Goal: Feedback & Contribution: Leave review/rating

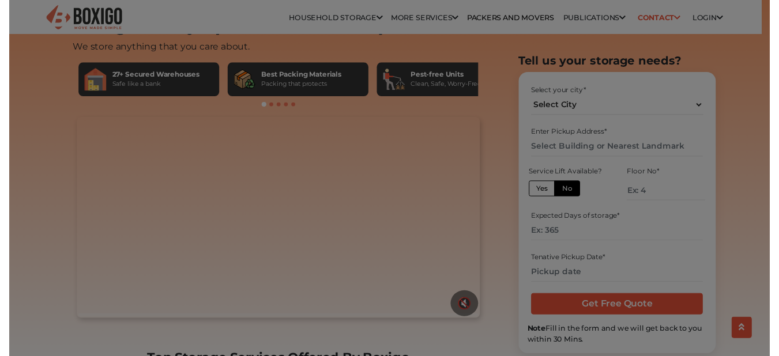
scroll to position [115, 0]
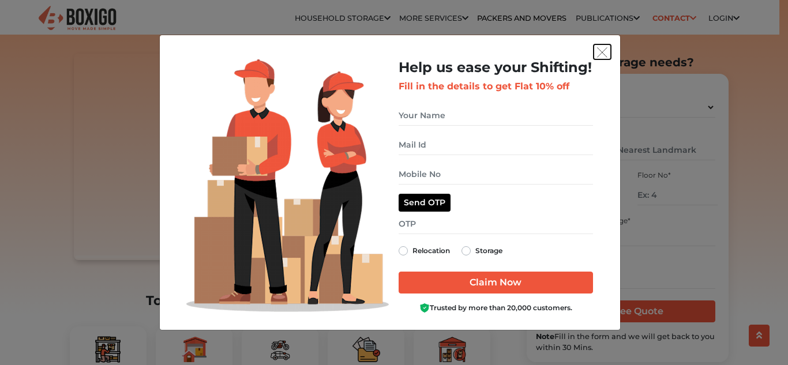
click at [605, 58] on button "get free quote dialog" at bounding box center [601, 51] width 17 height 15
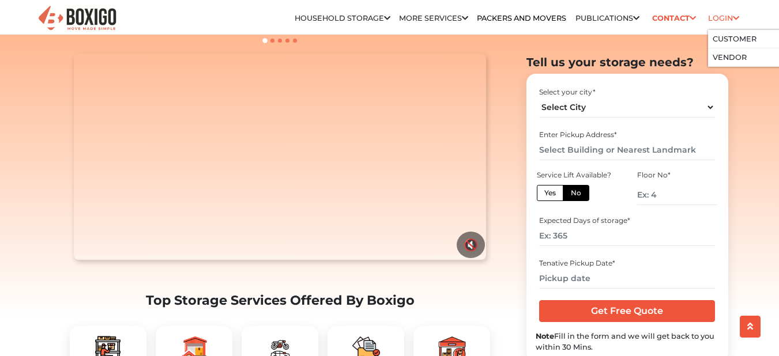
click at [737, 22] on icon at bounding box center [736, 18] width 6 height 7
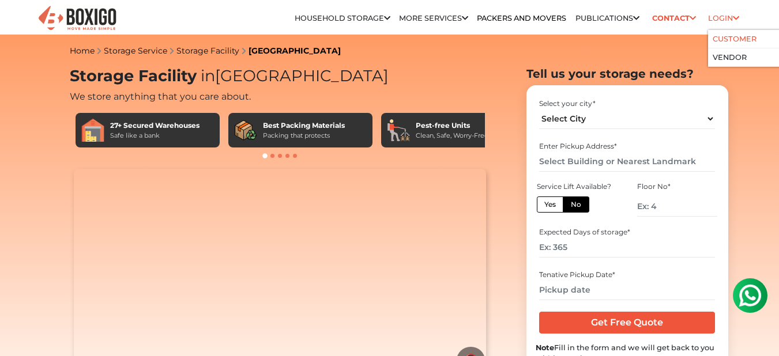
click at [736, 37] on link "Customer" at bounding box center [735, 39] width 44 height 9
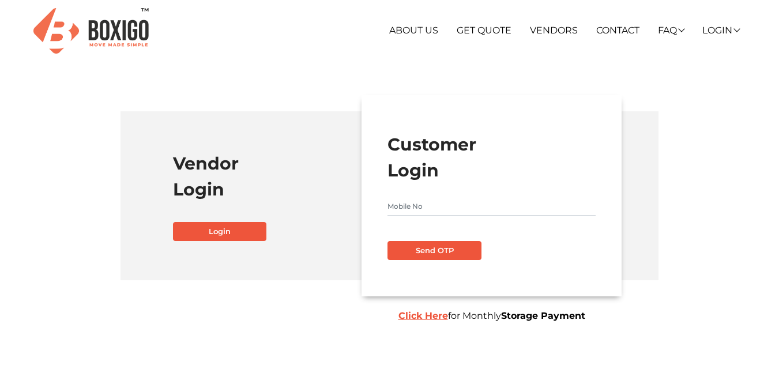
click at [423, 216] on input "text" at bounding box center [491, 206] width 208 height 18
type input "9493184766"
click at [416, 241] on button "Send OTP" at bounding box center [433, 251] width 93 height 20
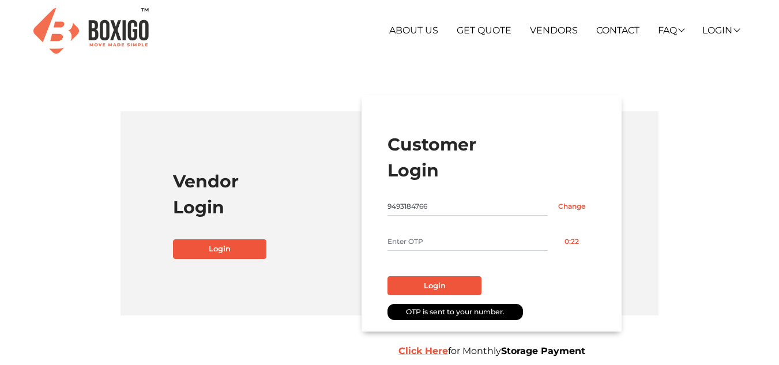
click at [416, 241] on input "text" at bounding box center [467, 241] width 160 height 18
type input "5993"
click at [453, 284] on button "Login" at bounding box center [433, 286] width 93 height 20
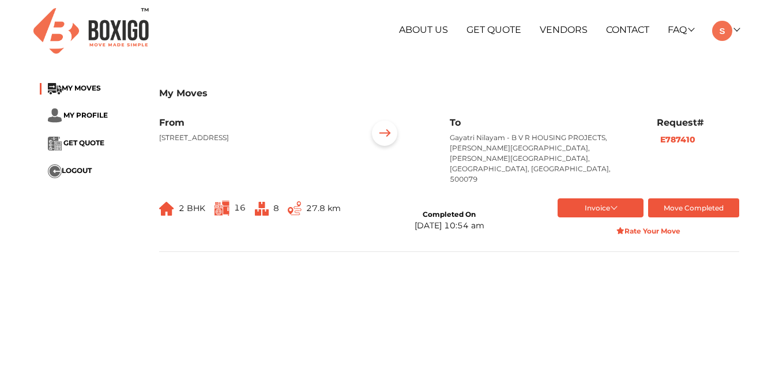
click at [684, 135] on b "E787410" at bounding box center [677, 139] width 35 height 10
click at [733, 29] on link at bounding box center [725, 29] width 27 height 11
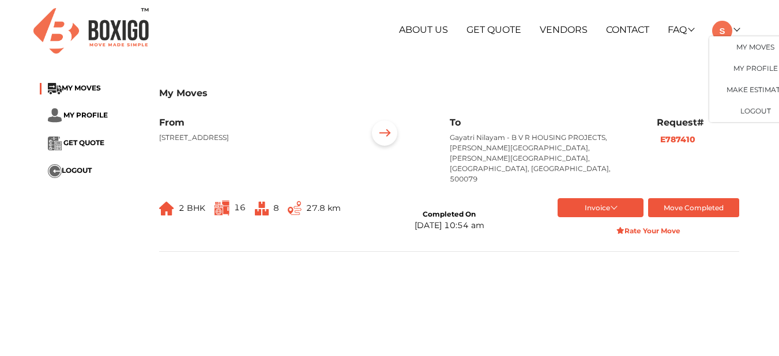
click at [290, 94] on h3 "My Moves" at bounding box center [449, 93] width 580 height 11
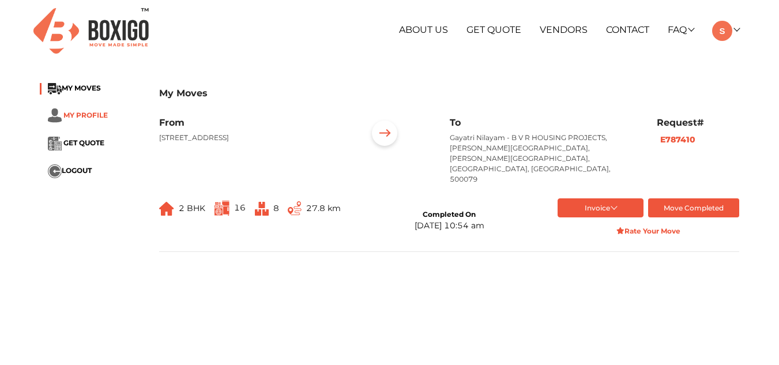
click at [62, 111] on link "MY PROFILE" at bounding box center [78, 115] width 60 height 9
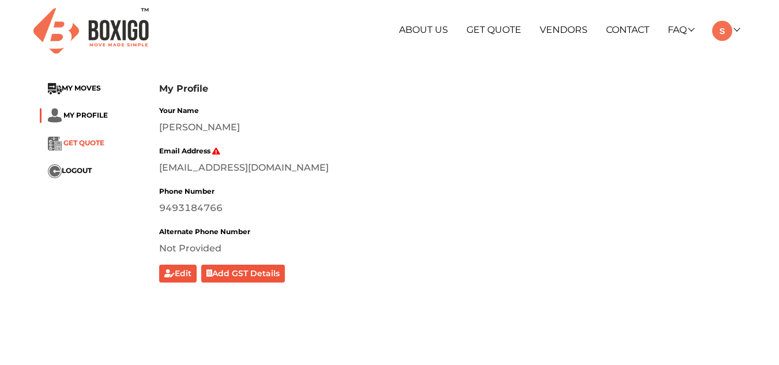
click at [95, 145] on span "GET QUOTE" at bounding box center [83, 142] width 41 height 9
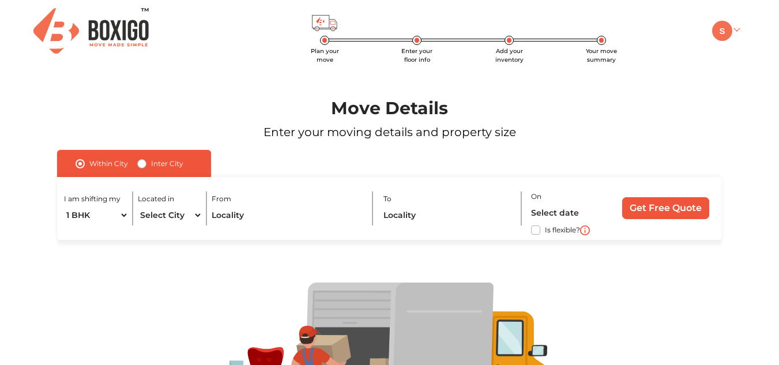
click at [730, 32] on img at bounding box center [722, 31] width 20 height 20
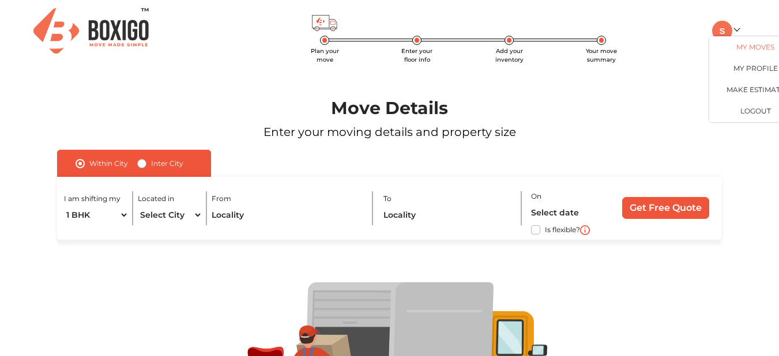
click at [767, 45] on link "My Moves" at bounding box center [755, 46] width 92 height 21
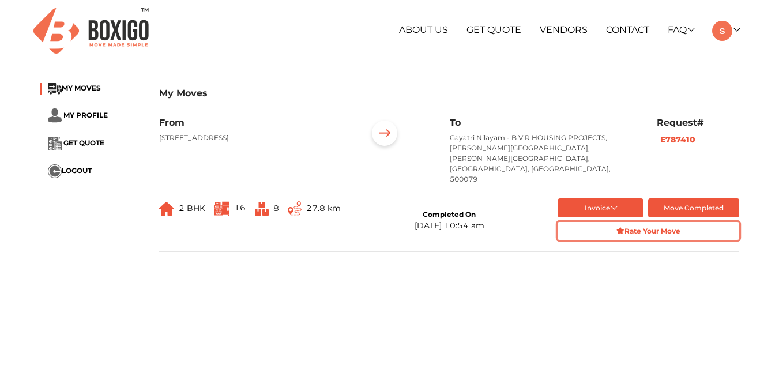
click at [649, 227] on strong "Rate Your Move" at bounding box center [648, 231] width 64 height 9
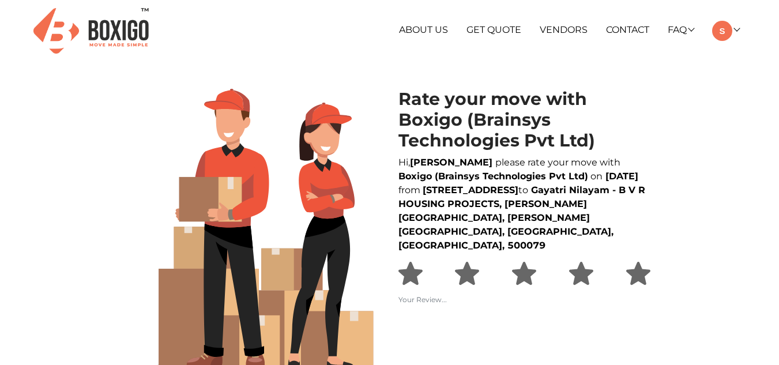
click at [413, 272] on img at bounding box center [410, 274] width 24 height 24
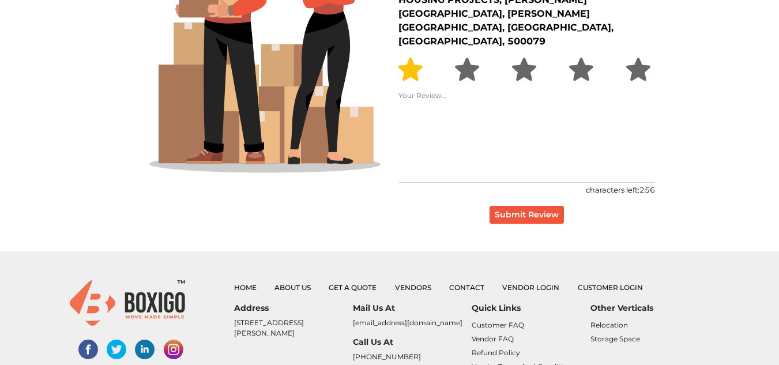
scroll to position [288, 0]
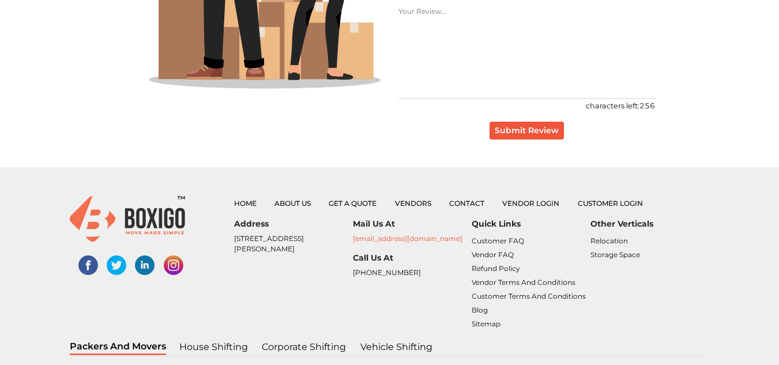
click at [370, 235] on link "[EMAIL_ADDRESS][DOMAIN_NAME]" at bounding box center [408, 238] width 110 height 9
click at [407, 237] on link "[EMAIL_ADDRESS][DOMAIN_NAME]" at bounding box center [408, 238] width 110 height 9
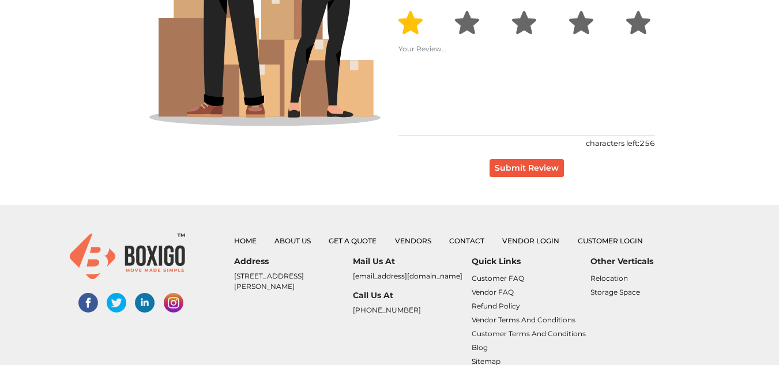
scroll to position [231, 0]
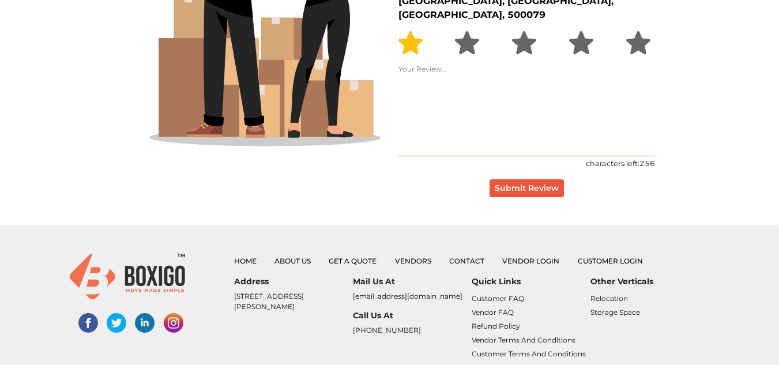
click at [445, 106] on textarea at bounding box center [526, 110] width 257 height 92
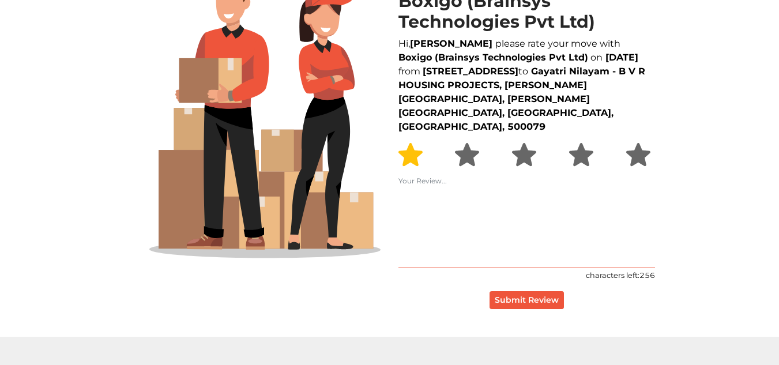
scroll to position [0, 0]
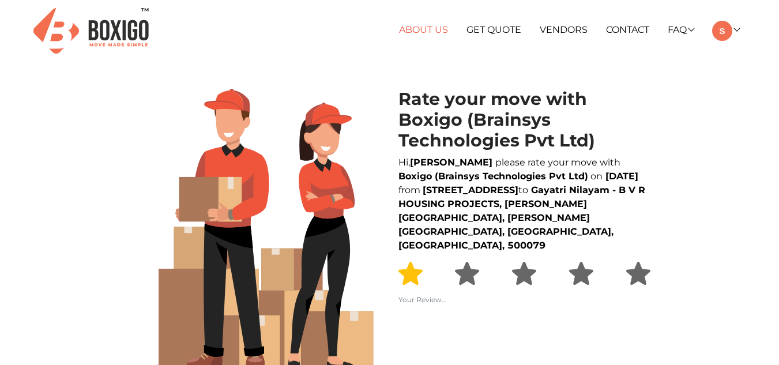
click at [432, 31] on link "About Us" at bounding box center [423, 29] width 49 height 11
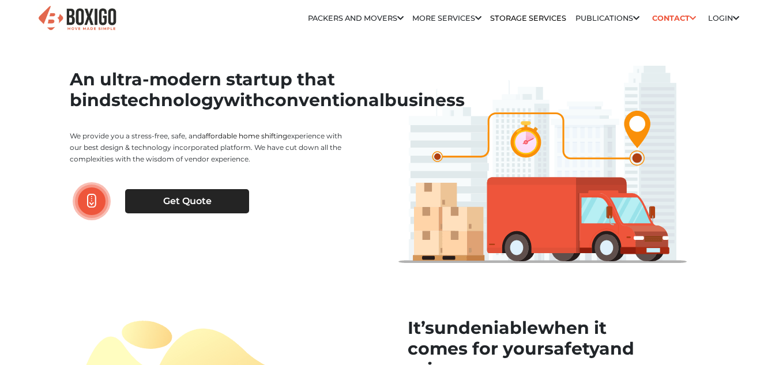
click at [675, 18] on link "Contact" at bounding box center [673, 18] width 51 height 18
click at [744, 319] on button at bounding box center [750, 304] width 35 height 35
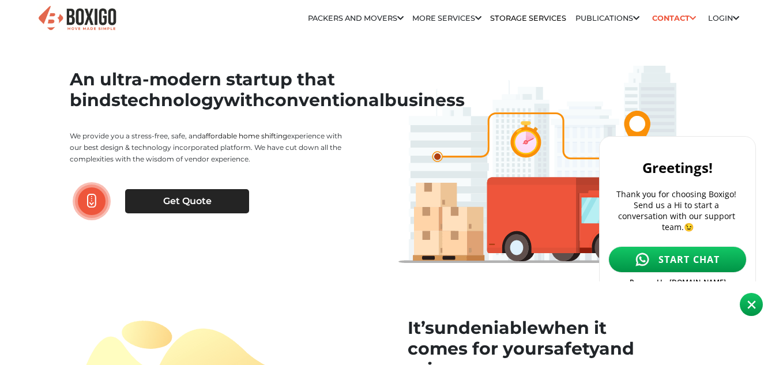
click at [694, 253] on span "START CHAT" at bounding box center [689, 259] width 62 height 13
click at [755, 302] on img at bounding box center [751, 304] width 9 height 9
